Goal: Information Seeking & Learning: Learn about a topic

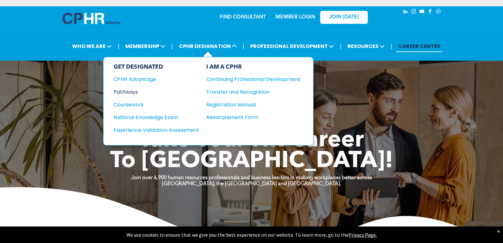
click at [138, 88] on div "Pathways" at bounding box center [152, 92] width 77 height 8
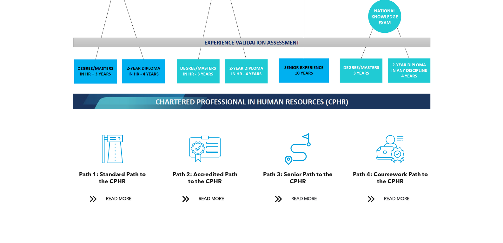
scroll to position [634, 0]
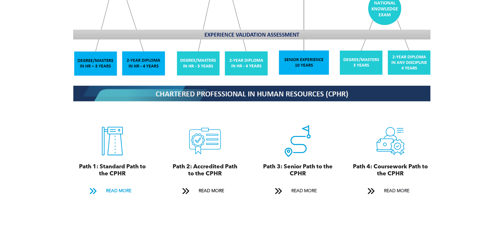
click at [127, 185] on span "READ MORE" at bounding box center [119, 191] width 30 height 12
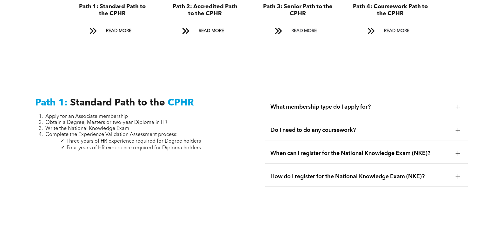
scroll to position [795, 0]
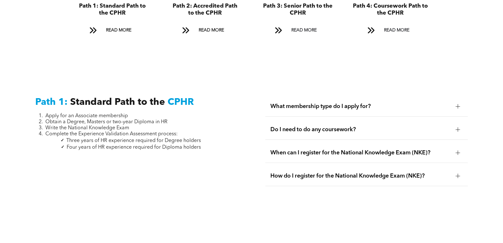
click at [341, 103] on span "What membership type do I apply for?" at bounding box center [360, 106] width 180 height 7
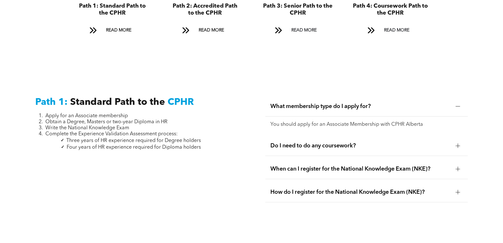
click at [348, 142] on span "Do I need to do any coursework?" at bounding box center [360, 145] width 180 height 7
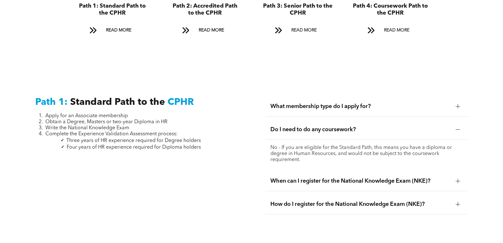
click at [396, 177] on span "When can I register for the National Knowledge Exam (NKE)?" at bounding box center [360, 180] width 180 height 7
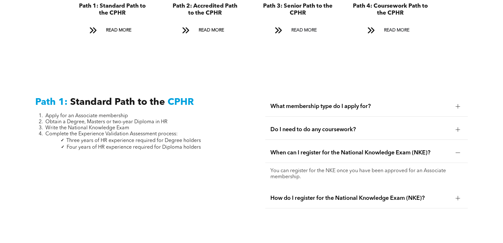
click at [409, 194] on span "How do I register for the National Knowledge Exam (NKE)?" at bounding box center [360, 197] width 180 height 7
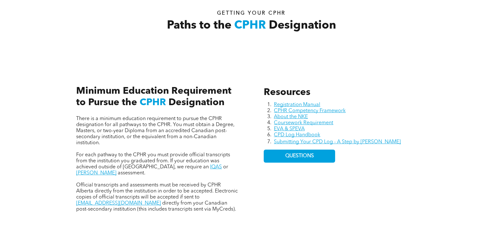
scroll to position [256, 0]
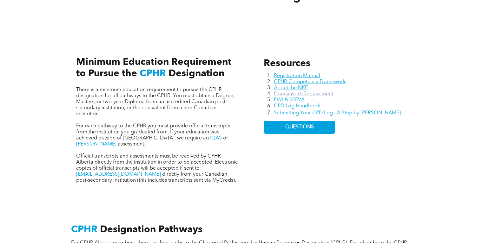
click at [320, 91] on link "Coursework Requirement" at bounding box center [303, 93] width 59 height 5
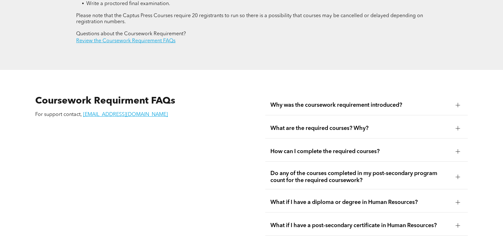
scroll to position [1046, 0]
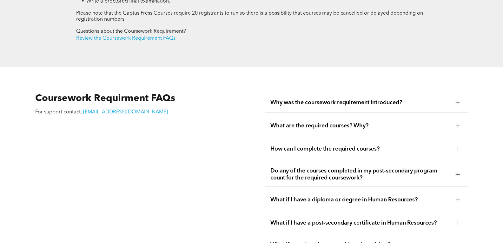
click at [339, 145] on span "How can I complete the required courses?" at bounding box center [360, 148] width 180 height 7
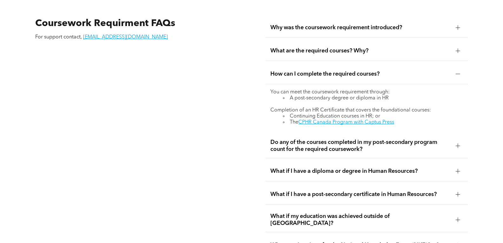
scroll to position [1142, 0]
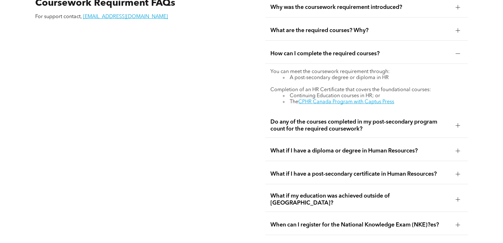
click at [399, 118] on span "Do any of the courses completed in my post-secondary program count for the requ…" at bounding box center [360, 125] width 180 height 14
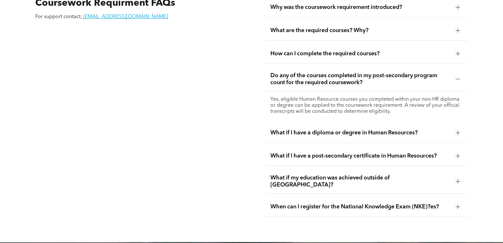
click at [400, 129] on span "What if I have a diploma or degree in Human Resources?" at bounding box center [360, 132] width 180 height 7
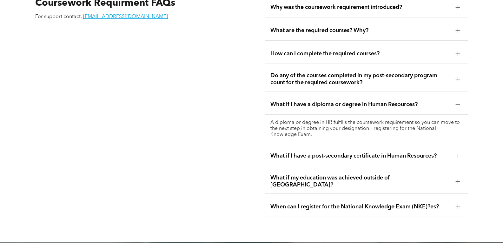
click at [396, 152] on span "What if I have a post-secondary certificate in Human Resources?" at bounding box center [360, 155] width 180 height 7
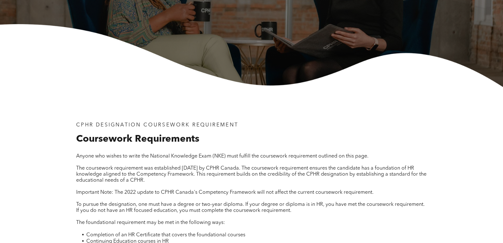
scroll to position [0, 0]
